Goal: Information Seeking & Learning: Learn about a topic

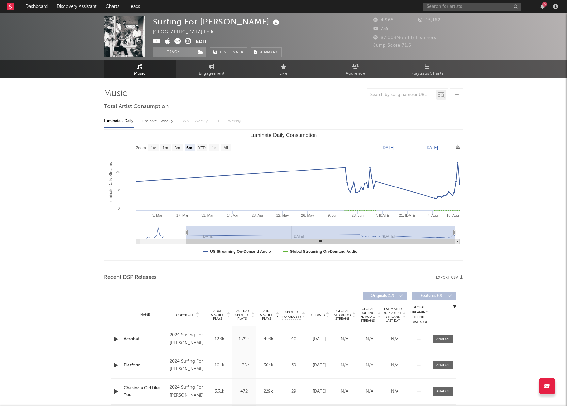
select select "6m"
click at [469, 8] on input "text" at bounding box center [473, 7] width 98 height 8
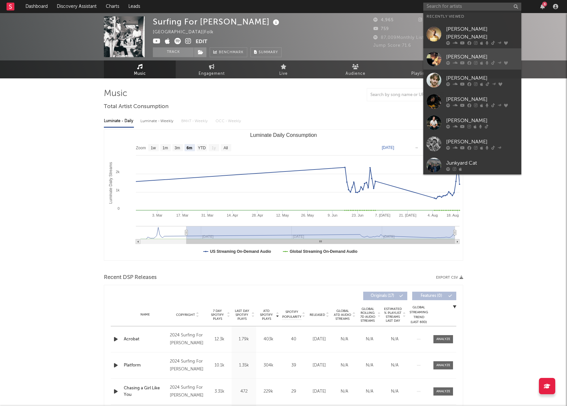
click at [434, 56] on div at bounding box center [434, 59] width 15 height 15
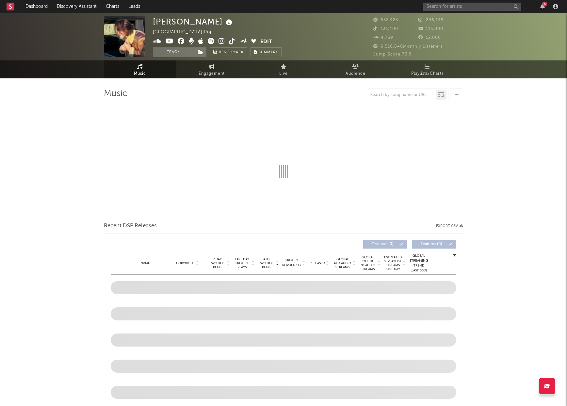
select select "6m"
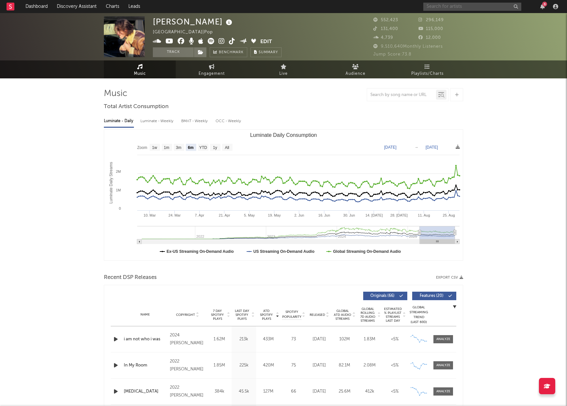
click at [451, 3] on input "text" at bounding box center [473, 7] width 98 height 8
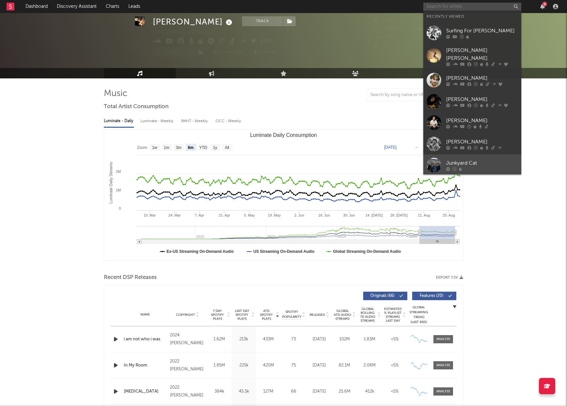
scroll to position [25, 0]
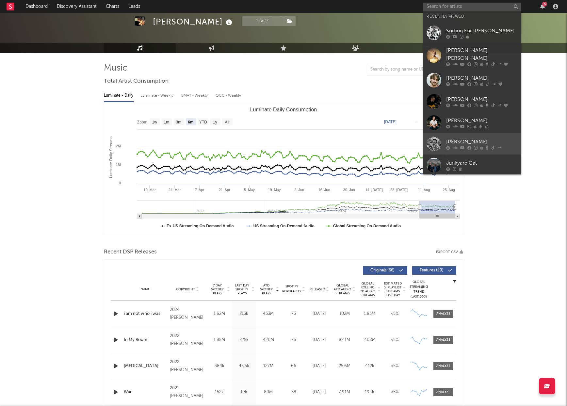
click at [435, 138] on div at bounding box center [434, 144] width 15 height 15
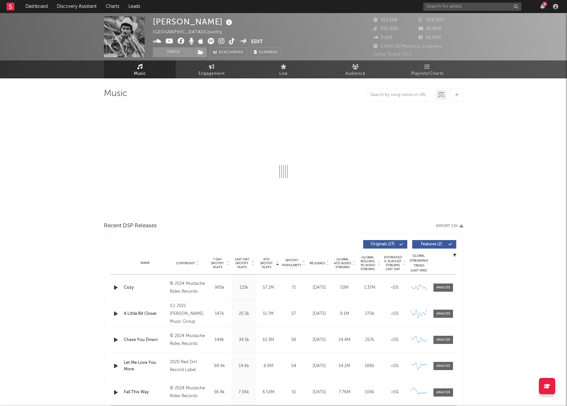
select select "6m"
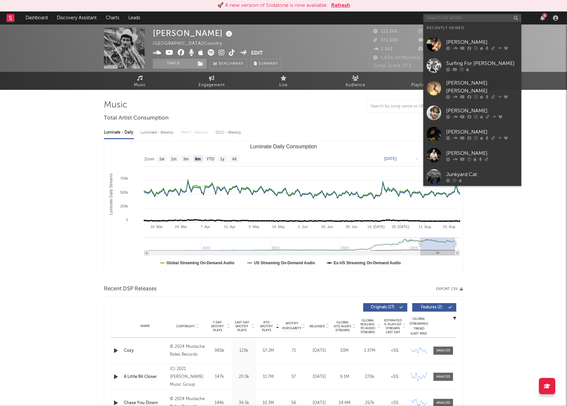
click at [467, 15] on input "text" at bounding box center [473, 18] width 98 height 8
type input "b"
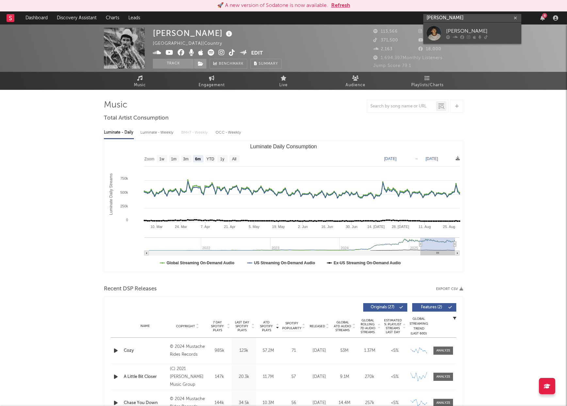
type input "[PERSON_NAME]"
click at [458, 30] on div "[PERSON_NAME]" at bounding box center [482, 31] width 72 height 8
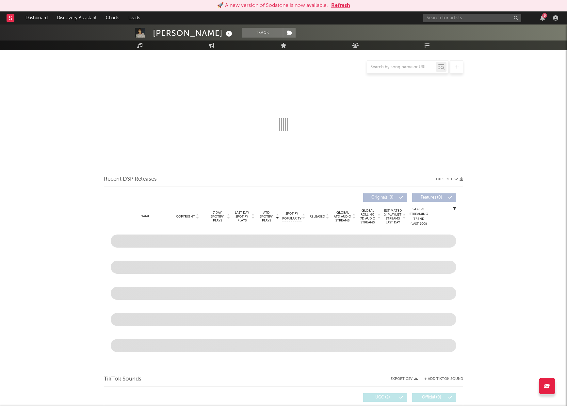
select select "6m"
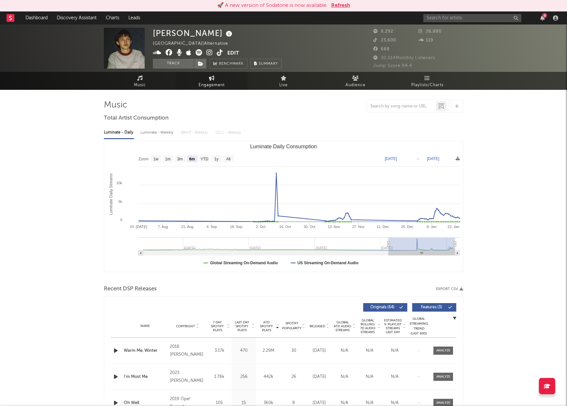
click at [221, 83] on span "Engagement" at bounding box center [212, 85] width 26 height 8
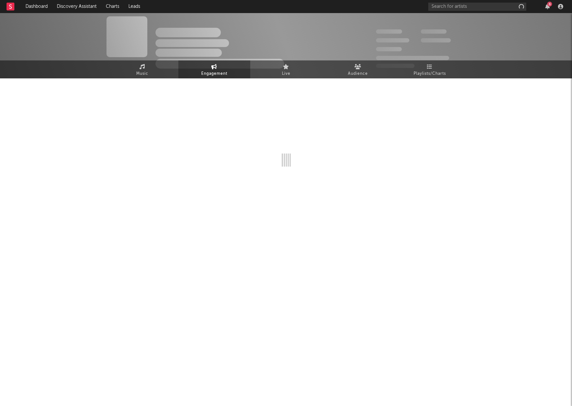
select select "1w"
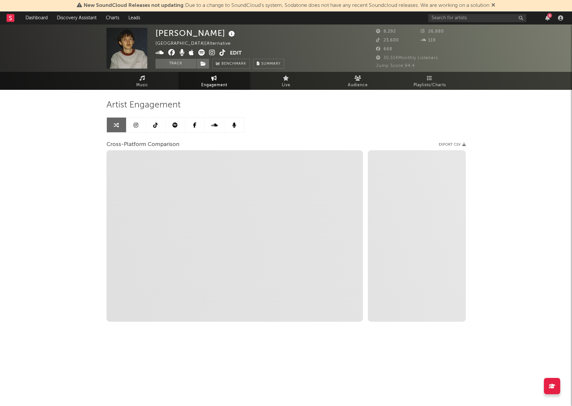
select select "1m"
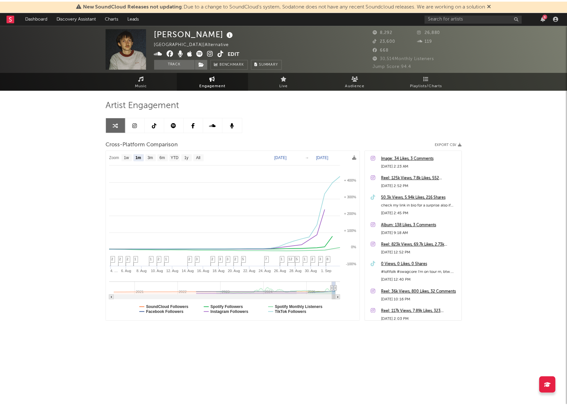
scroll to position [172, 0]
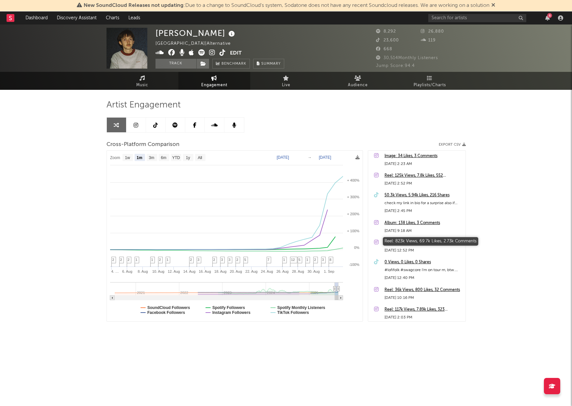
click at [427, 241] on div "Reel: 823k Views, 69.7k Likes, 2.73k Comments" at bounding box center [424, 243] width 78 height 8
click at [453, 16] on input "text" at bounding box center [477, 18] width 98 height 8
click at [531, 35] on div "Hudson Freeman Swaziland | Alternative Edit Track Benchmark Summary 8,292 26,88…" at bounding box center [286, 48] width 572 height 47
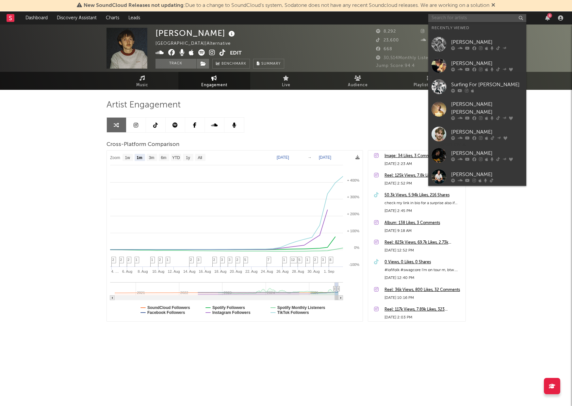
click at [464, 19] on input "text" at bounding box center [477, 18] width 98 height 8
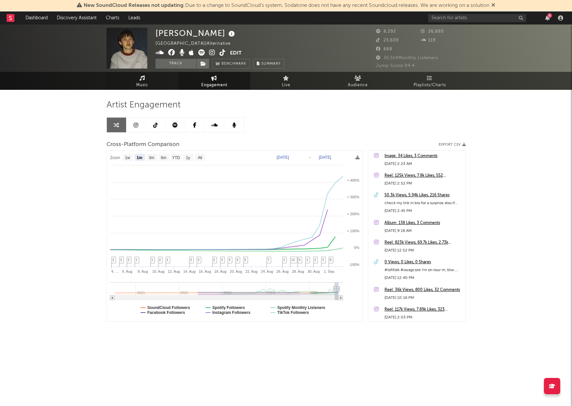
click at [162, 80] on link "Music" at bounding box center [143, 81] width 72 height 18
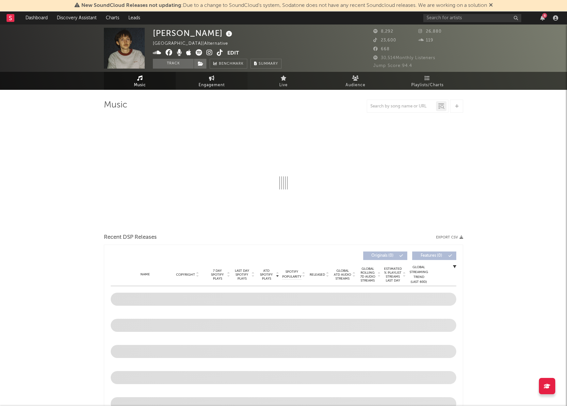
select select "6m"
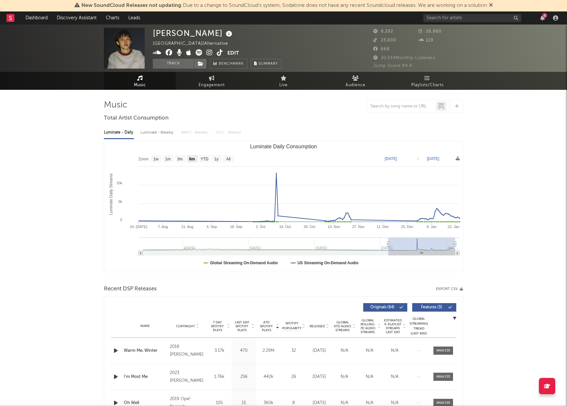
click at [210, 51] on icon at bounding box center [210, 52] width 6 height 7
drag, startPoint x: 154, startPoint y: 42, endPoint x: 175, endPoint y: 43, distance: 21.9
click at [175, 43] on div "Swaziland | Alternative" at bounding box center [194, 44] width 83 height 8
drag, startPoint x: 175, startPoint y: 43, endPoint x: 162, endPoint y: 43, distance: 13.4
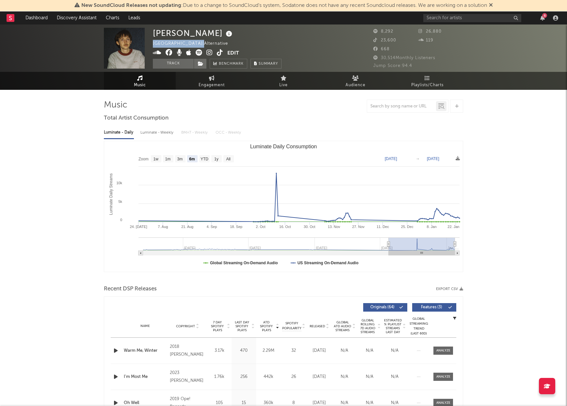
click at [162, 43] on div "Swaziland | Alternative" at bounding box center [194, 44] width 83 height 8
drag, startPoint x: 154, startPoint y: 43, endPoint x: 175, endPoint y: 41, distance: 22.0
click at [175, 41] on div "Swaziland | Alternative" at bounding box center [194, 44] width 83 height 8
click at [267, 38] on div "Hudson Freeman Swaziland | Alternative Edit Track Benchmark Summary" at bounding box center [217, 48] width 129 height 41
